Goal: Transaction & Acquisition: Purchase product/service

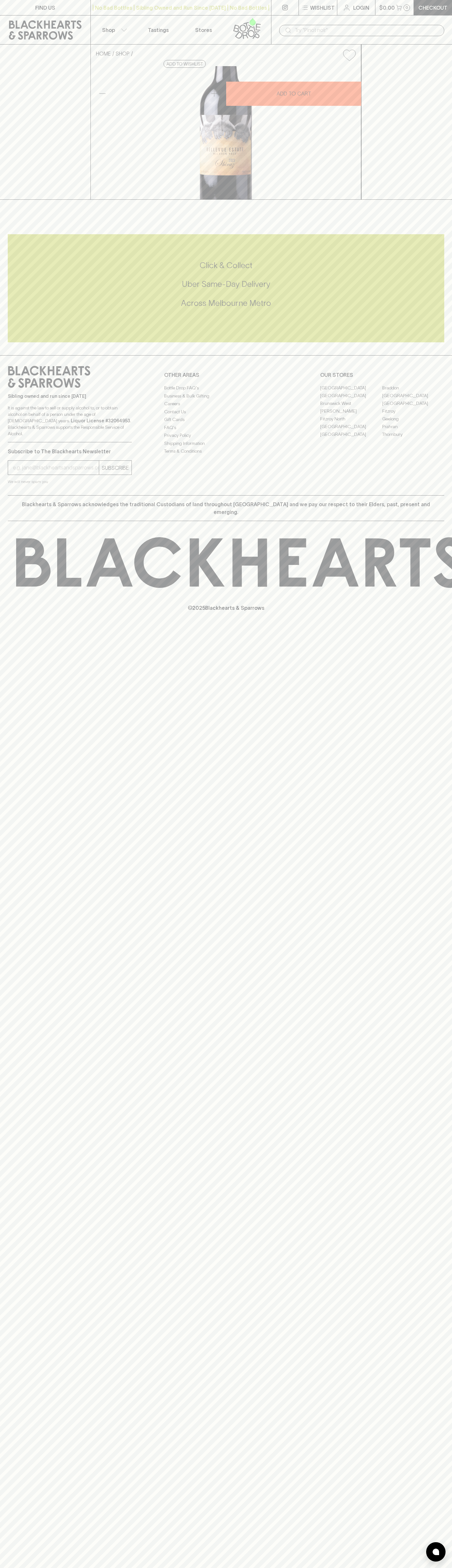
click at [302, 24] on div "​" at bounding box center [361, 30] width 165 height 12
click at [426, 110] on div "HOME SHOP Bellevue Estate Shiraz 2023 $28.00 Add to wishlist 10% discount when …" at bounding box center [226, 122] width 452 height 155
click at [160, 1567] on html "FIND US | No Bad Bottles | Sibling Owned and Run Since 2006 | No Bad Bottles | …" at bounding box center [226, 784] width 452 height 1568
click at [22, 200] on div "HOME SHOP Bellevue Estate Shiraz 2023 $28.00 Add to wishlist 10% discount when …" at bounding box center [226, 122] width 452 height 155
